Goal: Navigation & Orientation: Find specific page/section

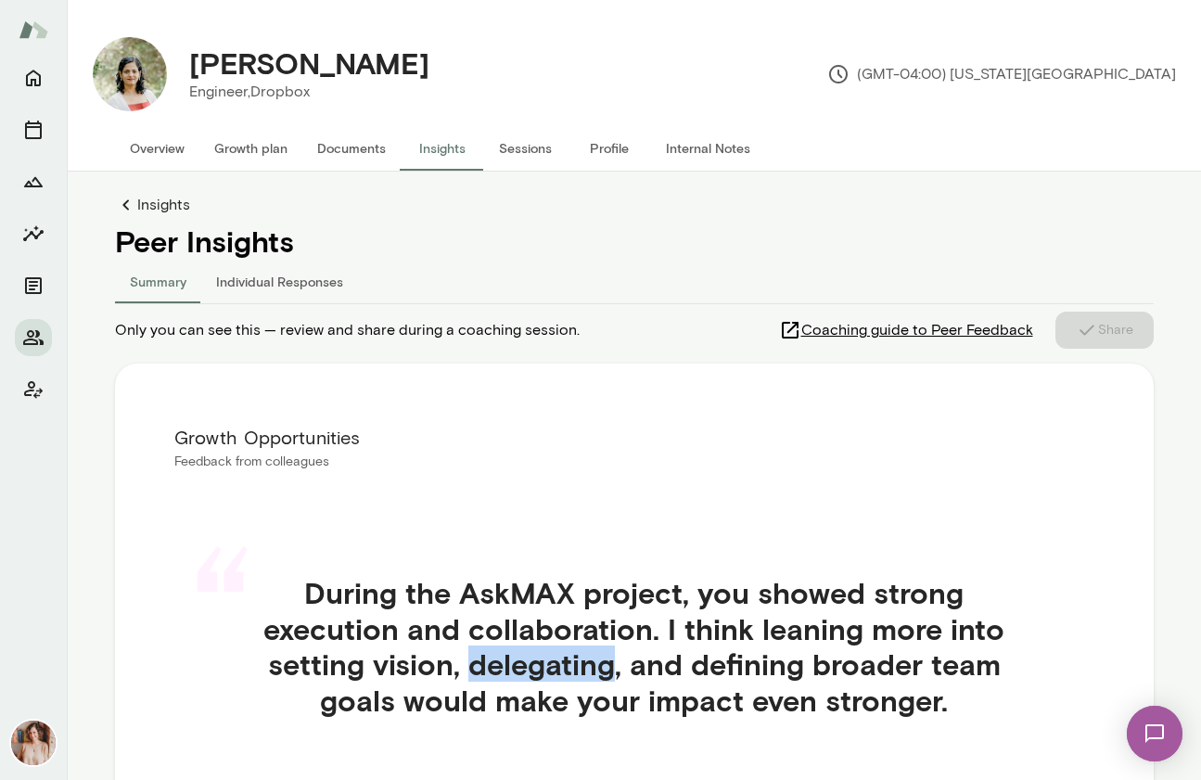
scroll to position [266, 0]
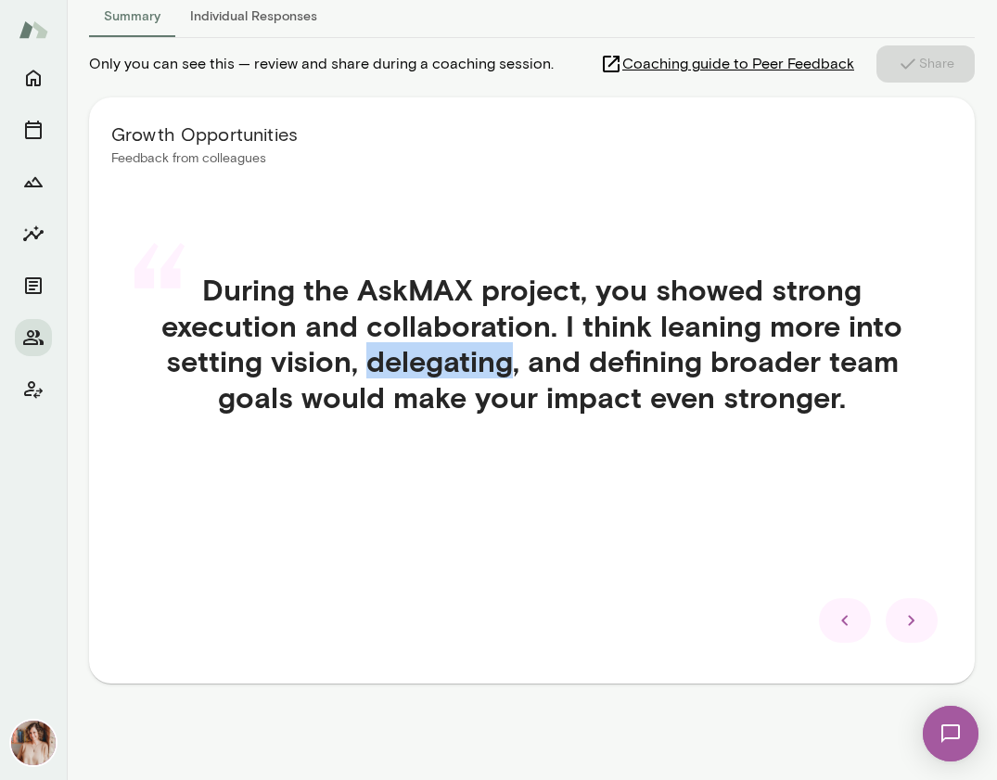
click at [920, 624] on icon at bounding box center [912, 620] width 22 height 22
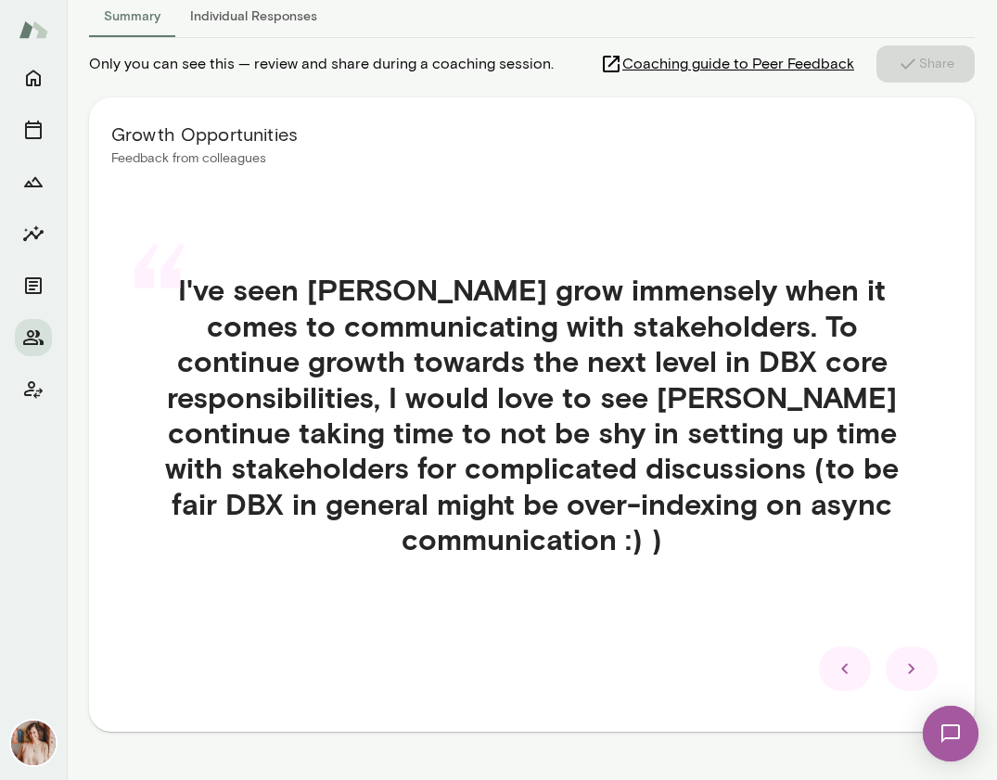
click at [553, 614] on div "“ I've seen [PERSON_NAME] grow immensely when it comes to communicating with st…" at bounding box center [531, 436] width 841 height 418
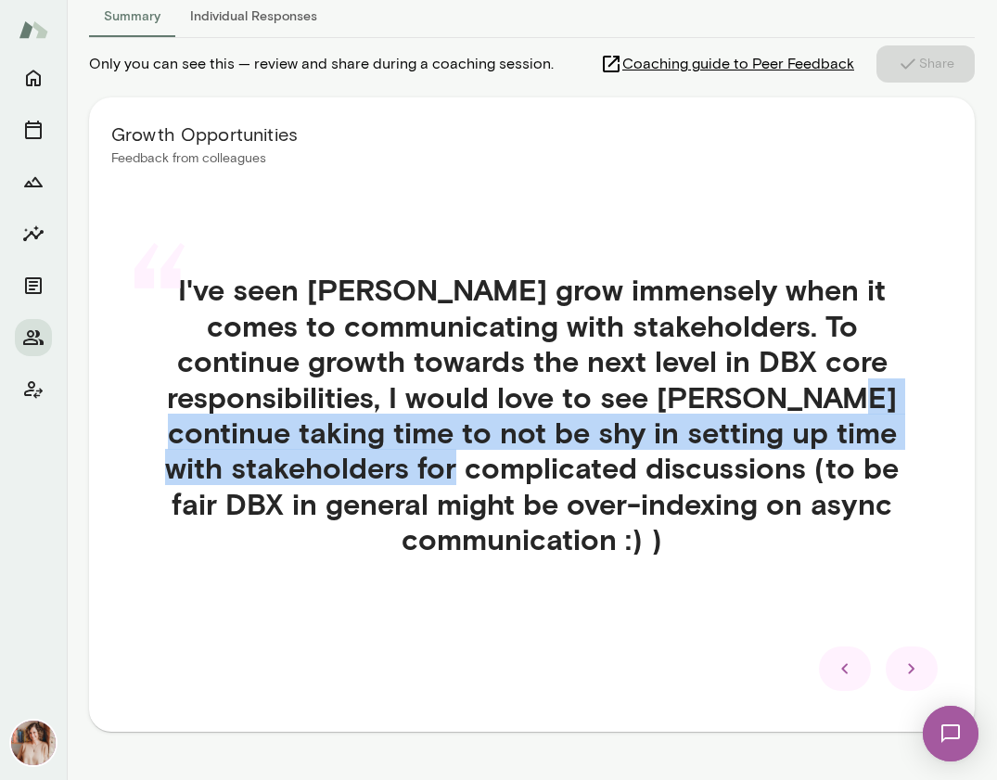
drag, startPoint x: 197, startPoint y: 433, endPoint x: 578, endPoint y: 457, distance: 382.0
click at [578, 457] on h4 "I've seen [PERSON_NAME] grow immensely when it comes to communicating with stak…" at bounding box center [532, 414] width 831 height 285
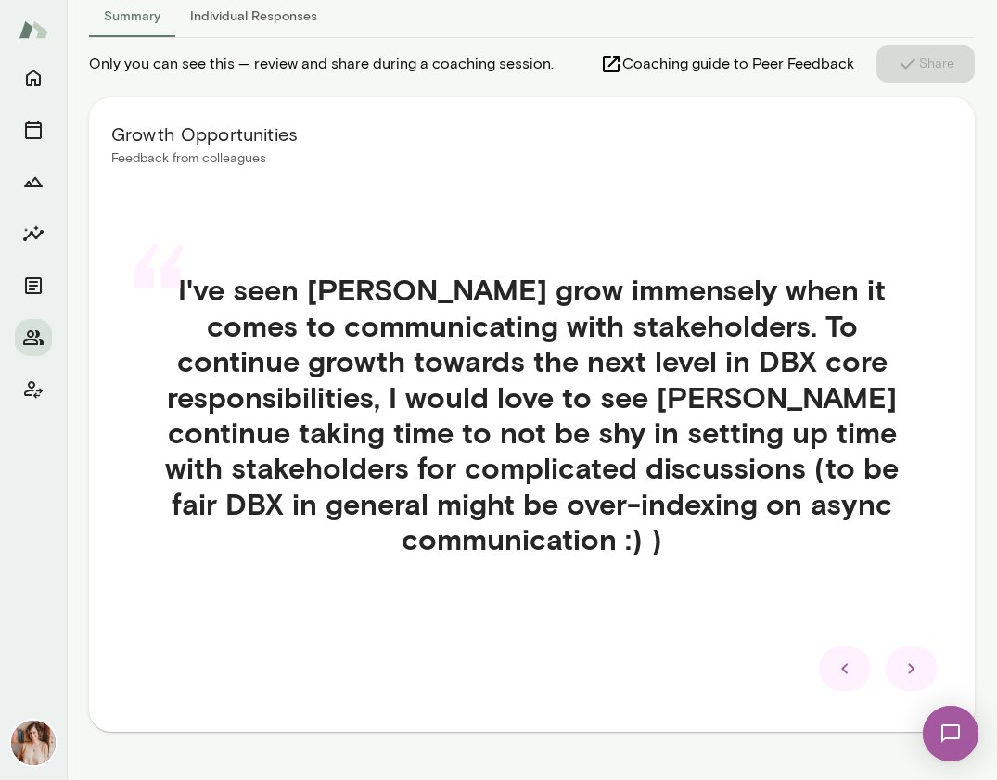
click at [741, 345] on h4 "I've seen [PERSON_NAME] grow immensely when it comes to communicating with stak…" at bounding box center [532, 414] width 831 height 285
click at [921, 662] on icon at bounding box center [912, 669] width 22 height 22
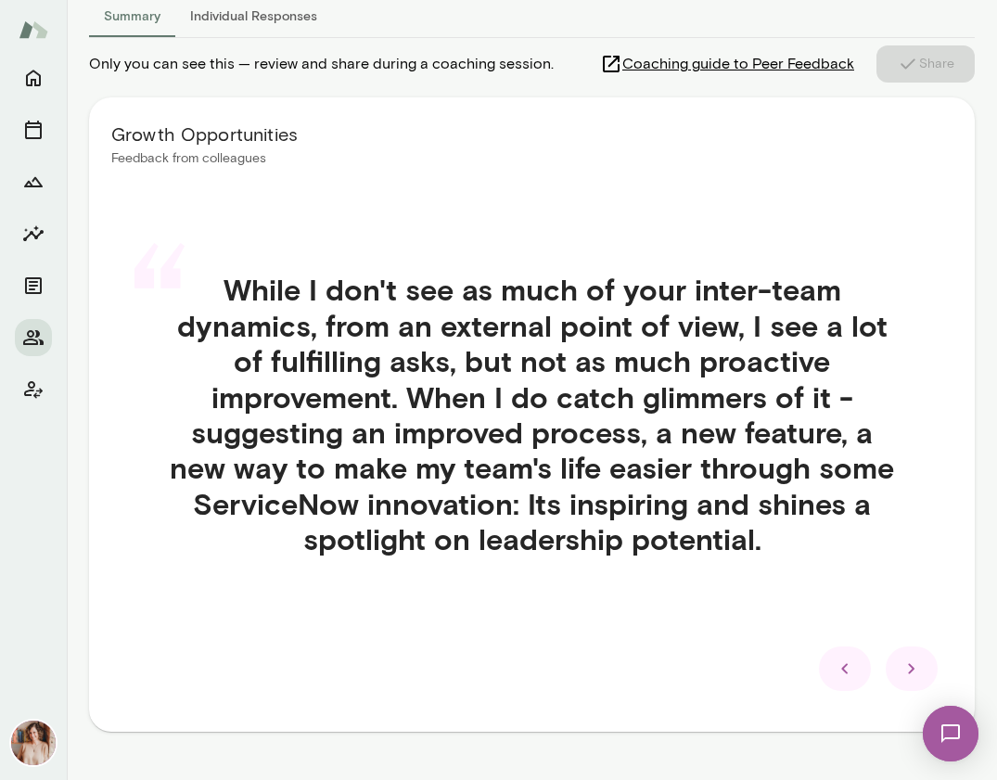
click at [909, 675] on icon at bounding box center [912, 669] width 22 height 22
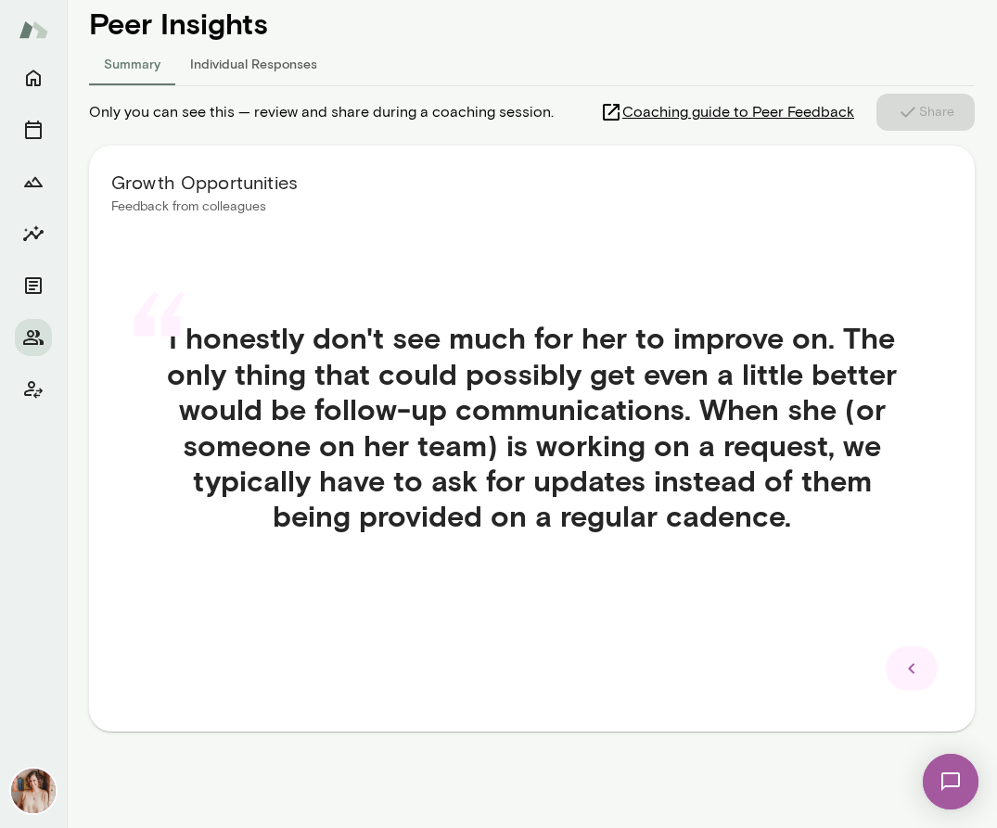
scroll to position [218, 0]
click at [38, 136] on icon "Sessions" at bounding box center [33, 130] width 22 height 22
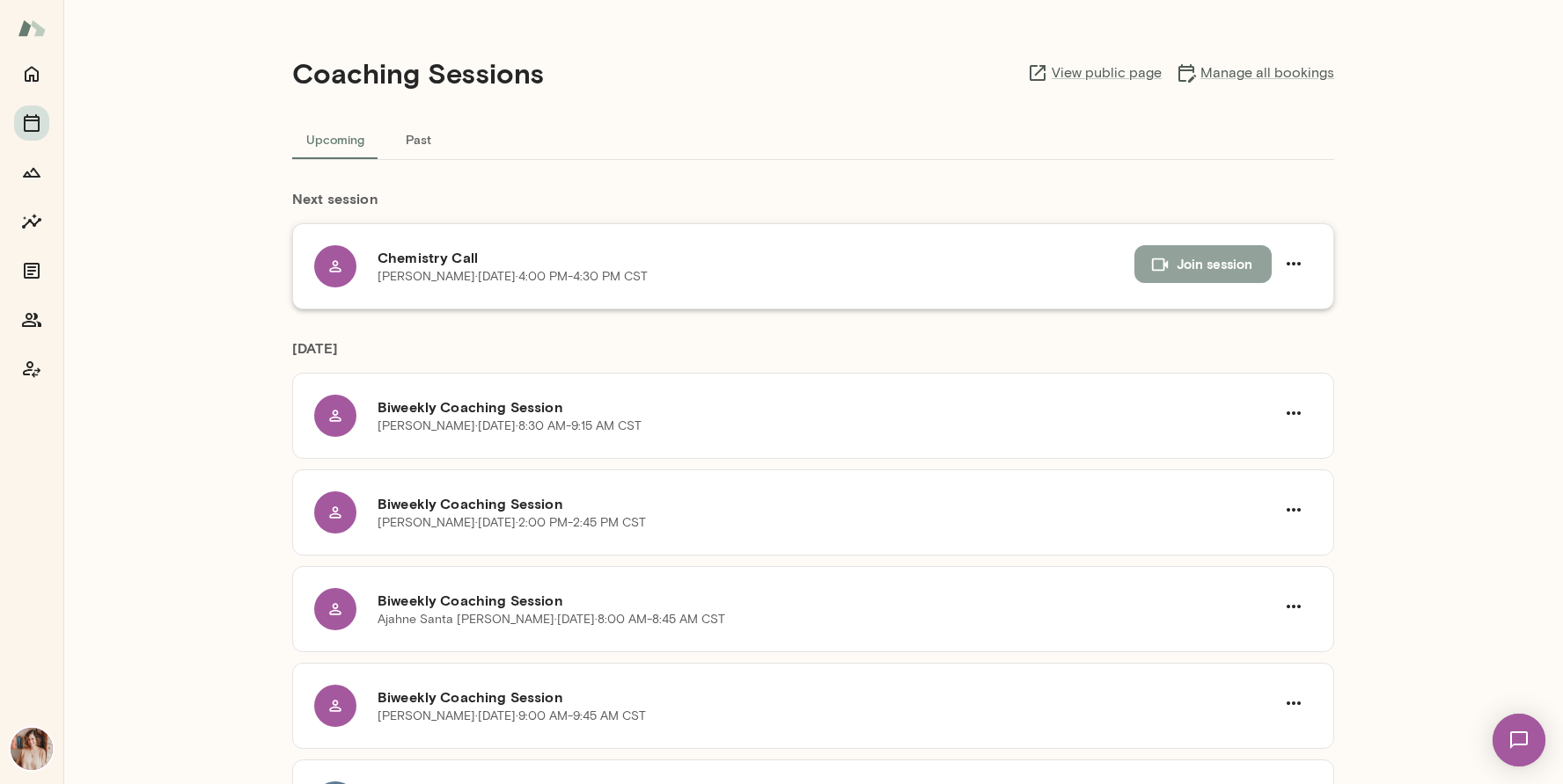
click at [1138, 257] on button "Join session" at bounding box center [1203, 264] width 138 height 37
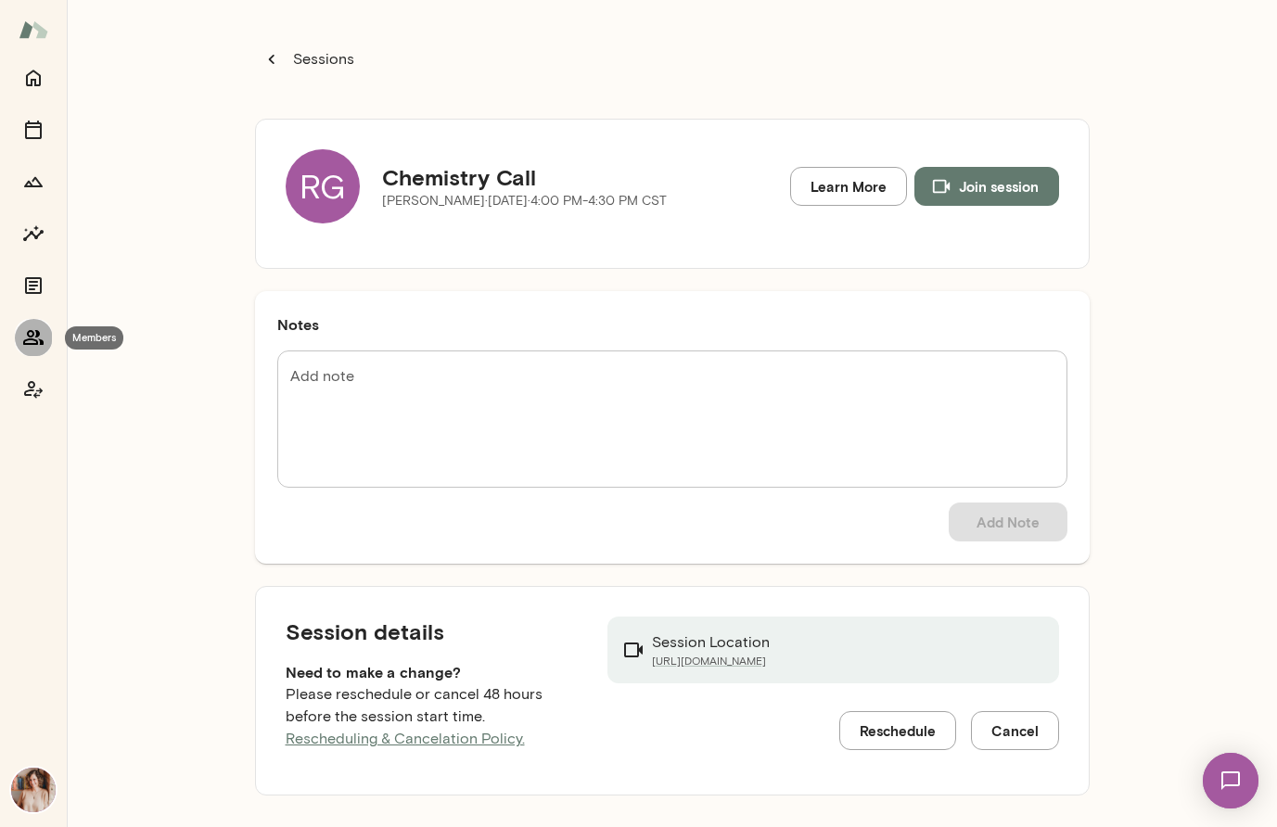
click at [19, 330] on button "Members" at bounding box center [33, 337] width 37 height 37
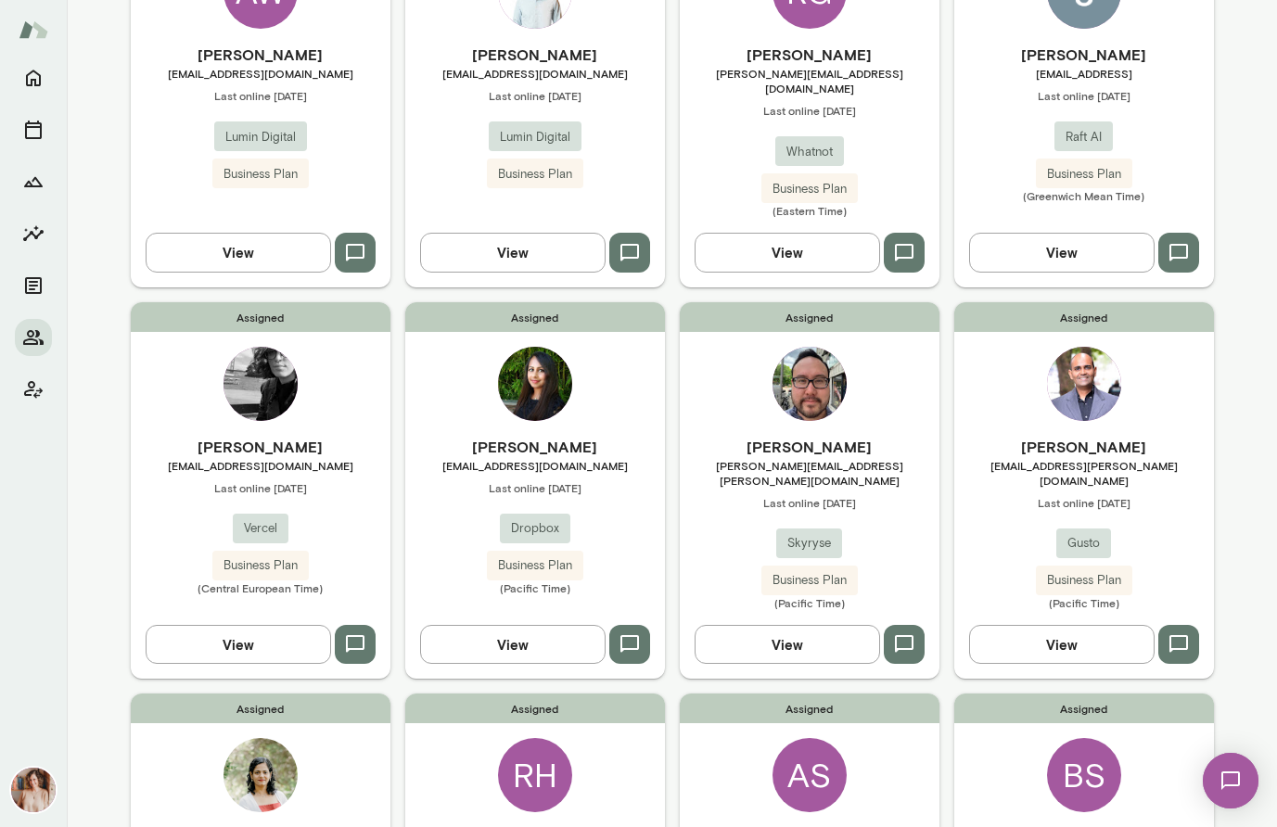
scroll to position [286, 0]
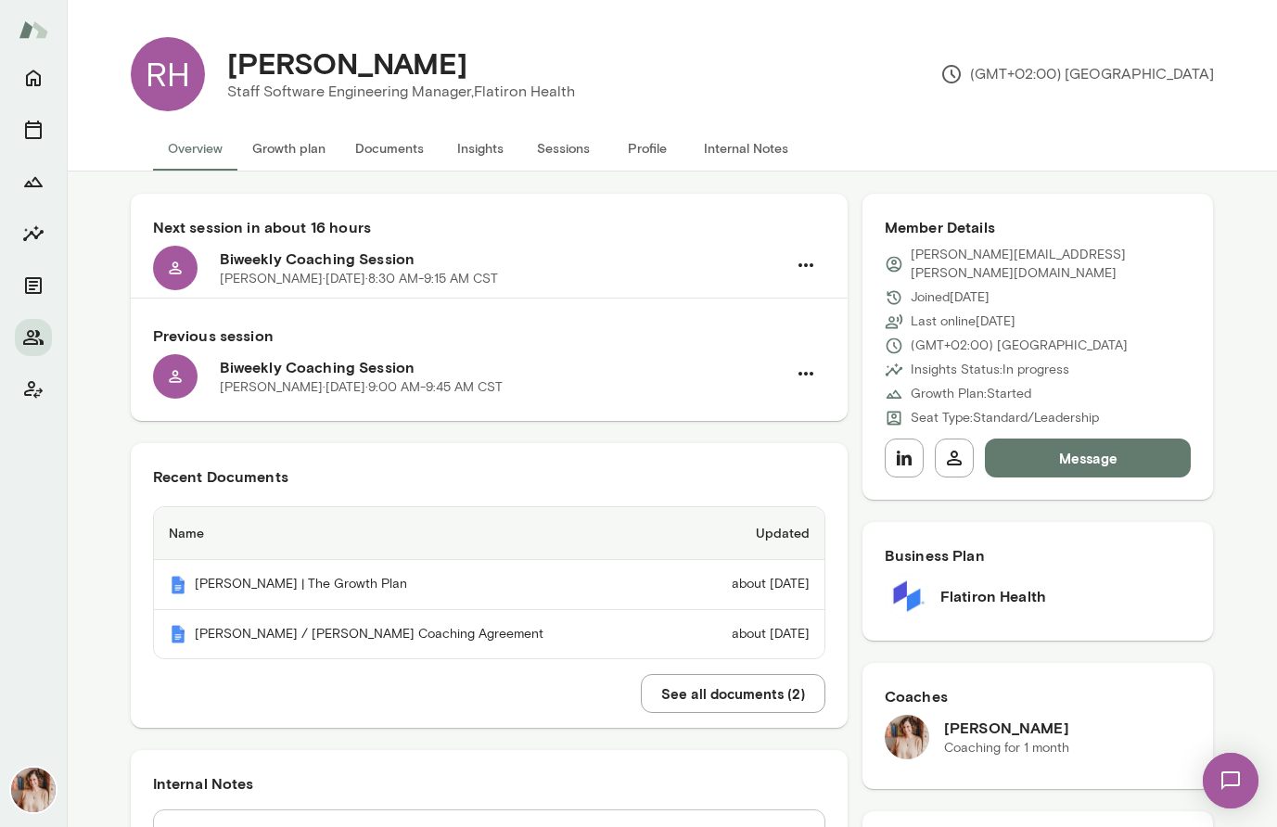
click at [491, 144] on button "Insights" at bounding box center [480, 148] width 83 height 45
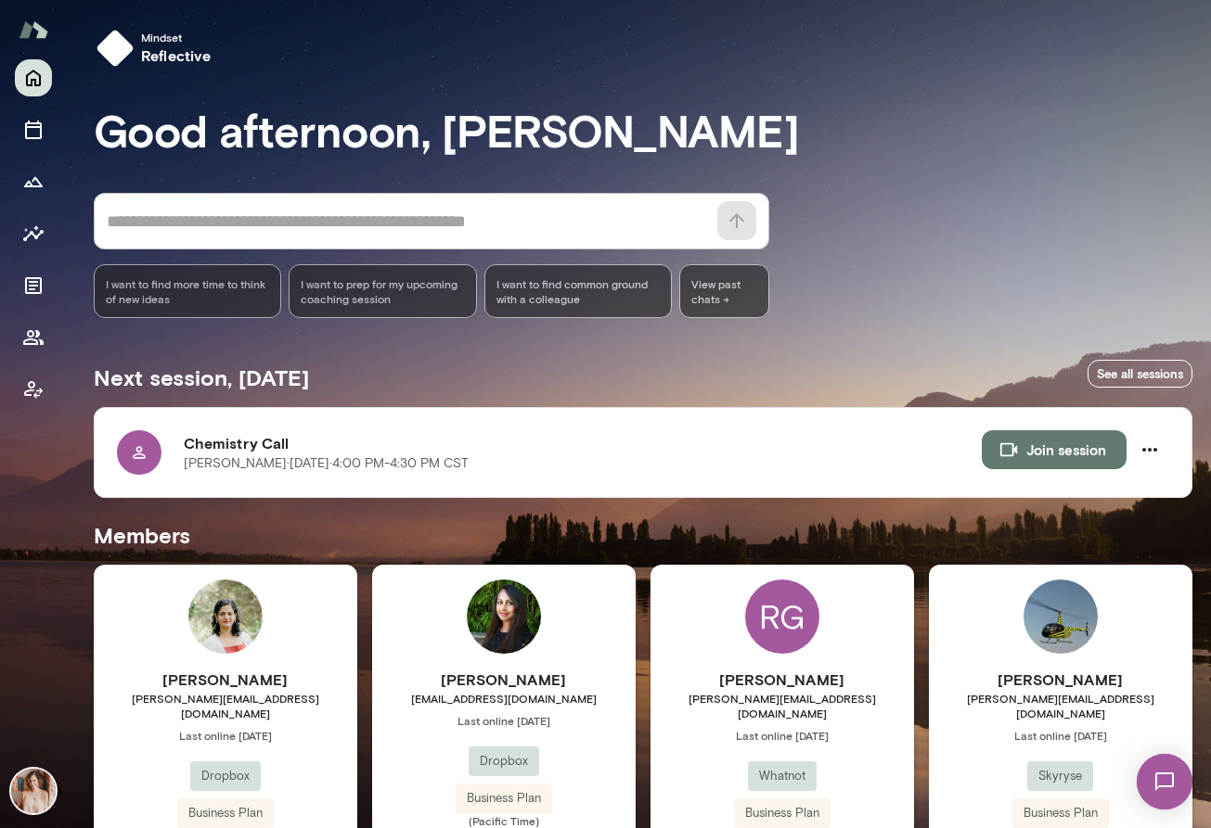
click at [43, 798] on img at bounding box center [33, 791] width 45 height 45
